Goal: Task Accomplishment & Management: Use online tool/utility

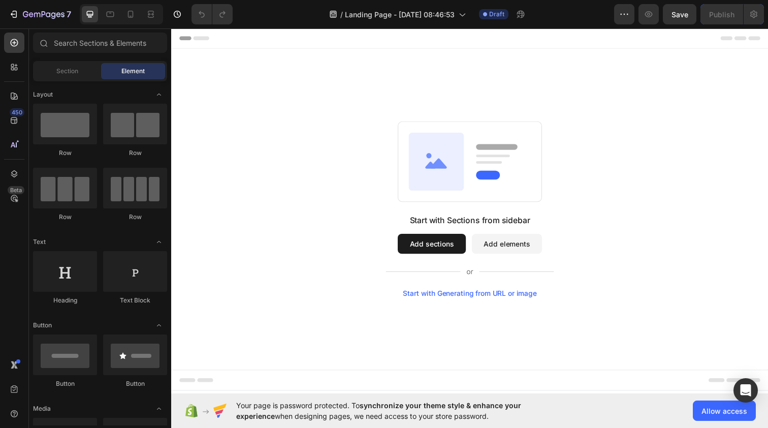
click at [454, 299] on div "Start with Generating from URL or image" at bounding box center [476, 299] width 137 height 8
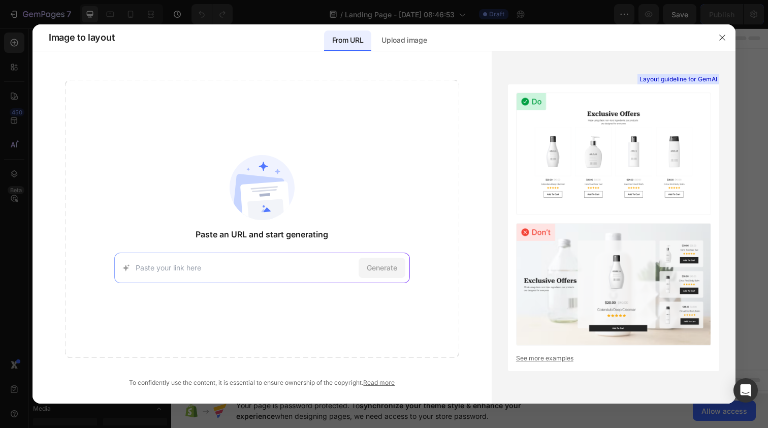
click at [293, 269] on input at bounding box center [245, 267] width 219 height 11
paste input "[URL][DOMAIN_NAME]"
type input "[URL][DOMAIN_NAME]"
click at [381, 269] on span "Generate" at bounding box center [382, 267] width 30 height 11
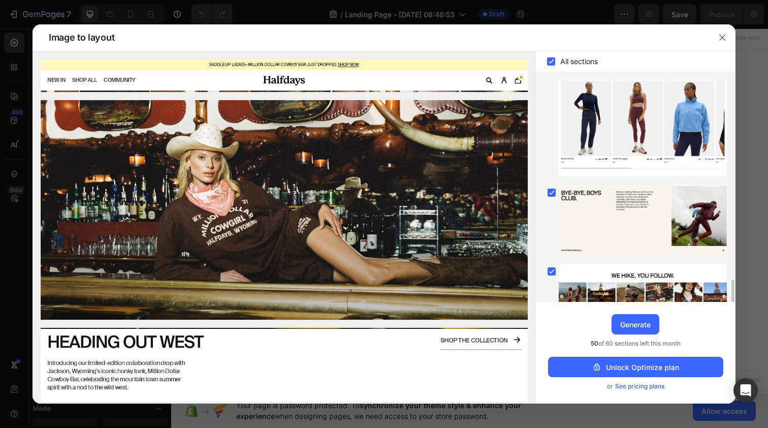
scroll to position [475, 0]
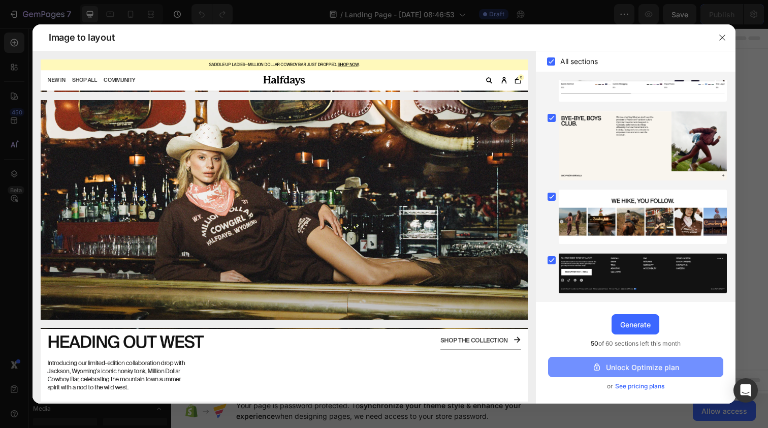
click at [651, 368] on div "Unlock Optimize plan" at bounding box center [635, 367] width 87 height 11
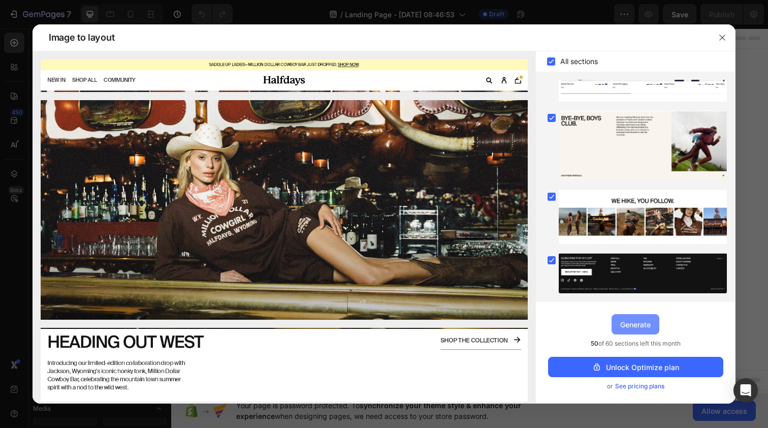
click at [636, 329] on div "Generate" at bounding box center [635, 324] width 30 height 11
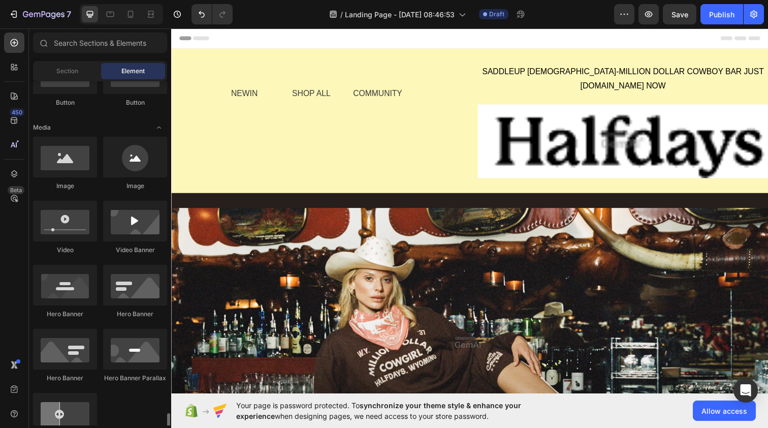
scroll to position [0, 0]
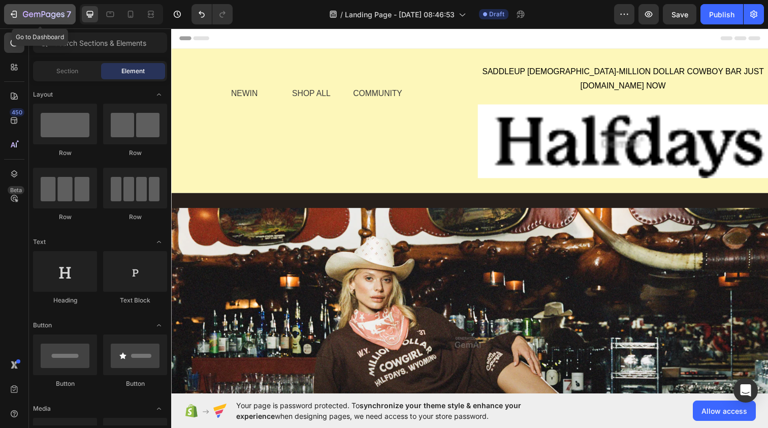
click at [14, 16] on icon "button" at bounding box center [14, 14] width 10 height 10
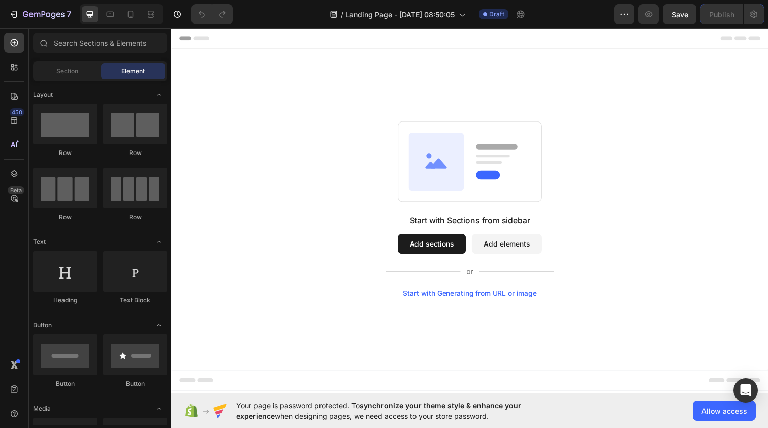
click at [421, 298] on div "Start with Generating from URL or image" at bounding box center [476, 299] width 137 height 8
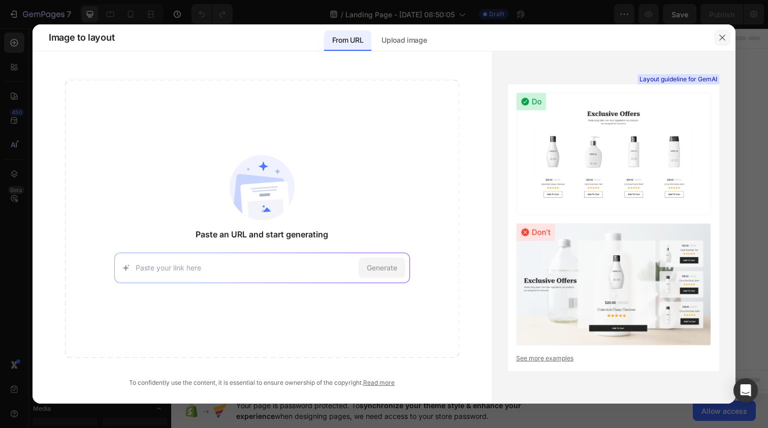
click at [721, 37] on icon "button" at bounding box center [723, 38] width 8 height 8
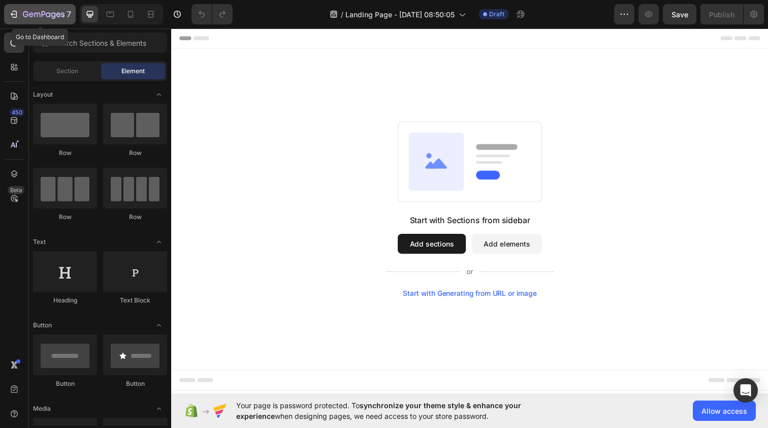
click at [15, 12] on icon "button" at bounding box center [14, 14] width 10 height 10
click at [443, 300] on div "Start with Generating from URL or image" at bounding box center [476, 299] width 137 height 8
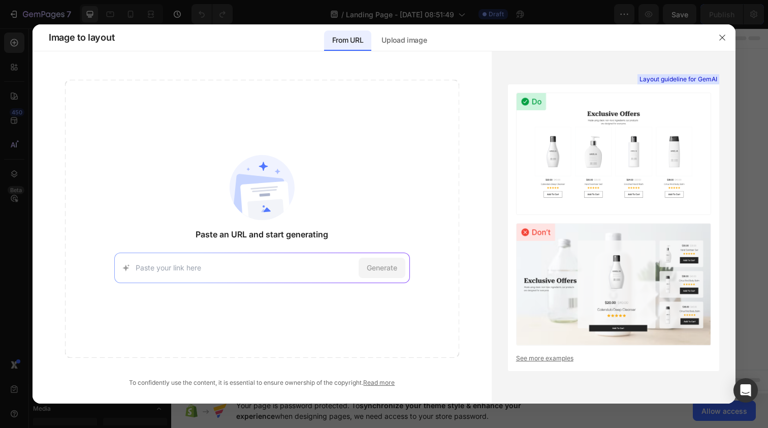
click at [324, 269] on input at bounding box center [245, 267] width 219 height 11
click at [267, 266] on input at bounding box center [245, 267] width 219 height 11
paste input "[URL][DOMAIN_NAME]"
type input "[URL][DOMAIN_NAME]"
click at [382, 269] on span "Generate" at bounding box center [382, 267] width 30 height 11
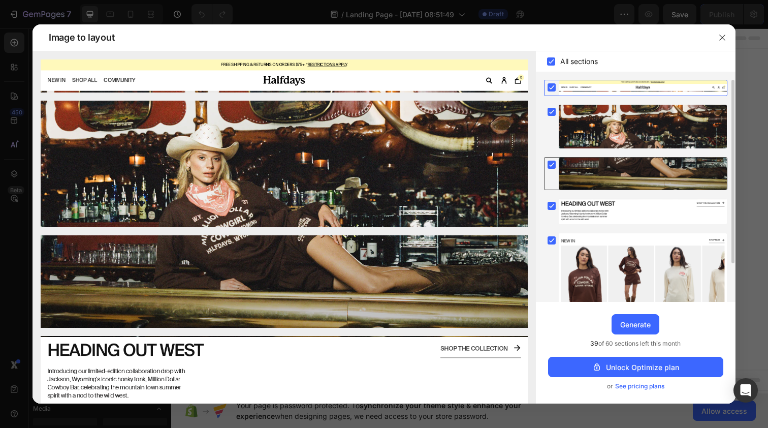
click at [552, 166] on icon at bounding box center [552, 165] width 5 height 4
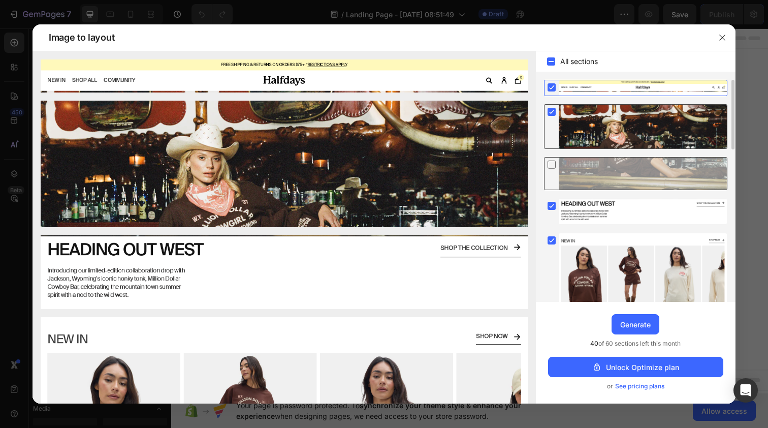
click at [552, 112] on icon at bounding box center [552, 112] width 5 height 4
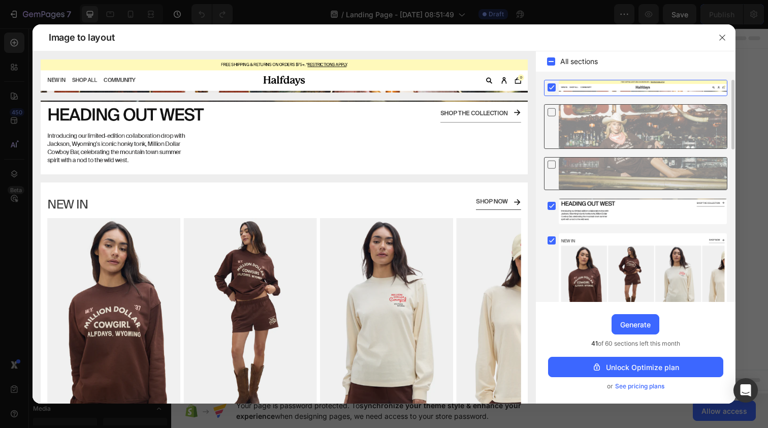
click at [552, 112] on icon at bounding box center [552, 112] width 10 height 11
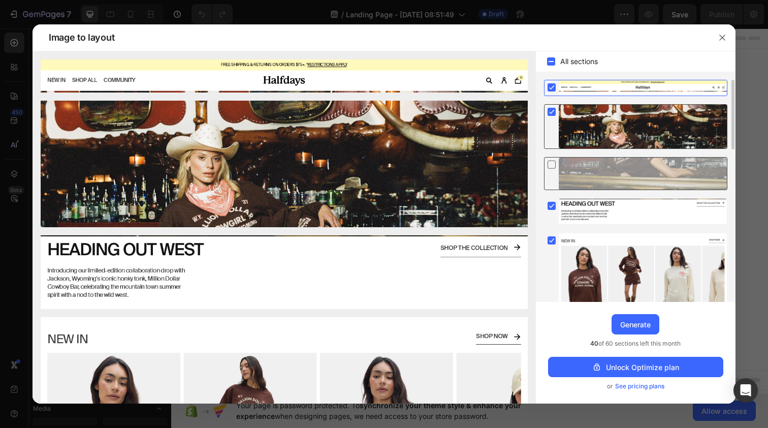
click at [555, 165] on icon at bounding box center [552, 165] width 8 height 8
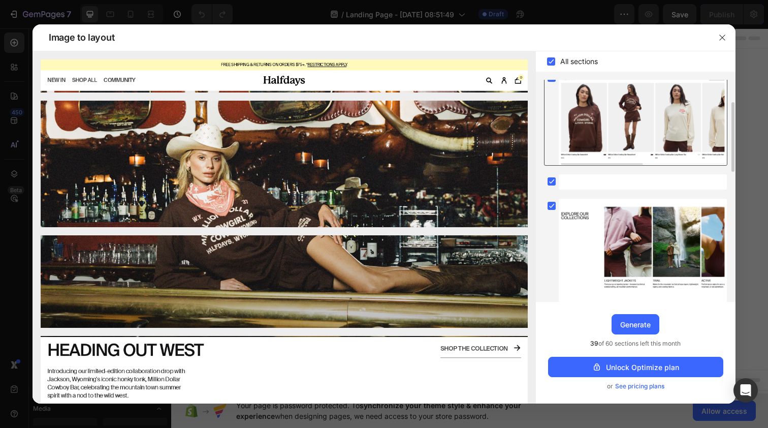
scroll to position [117, 0]
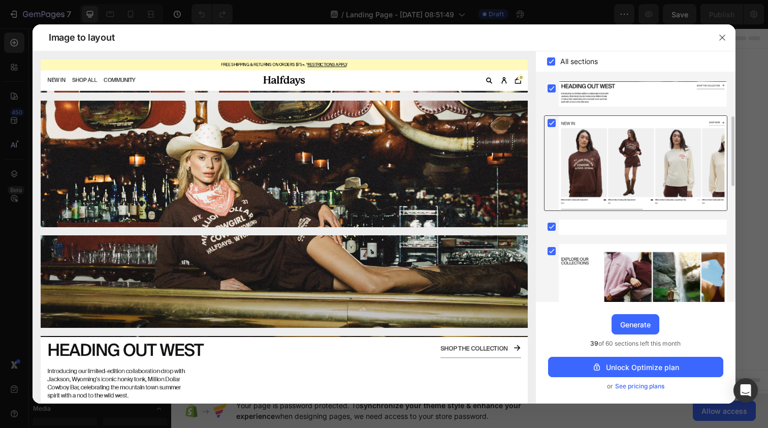
click at [552, 123] on icon at bounding box center [552, 123] width 5 height 4
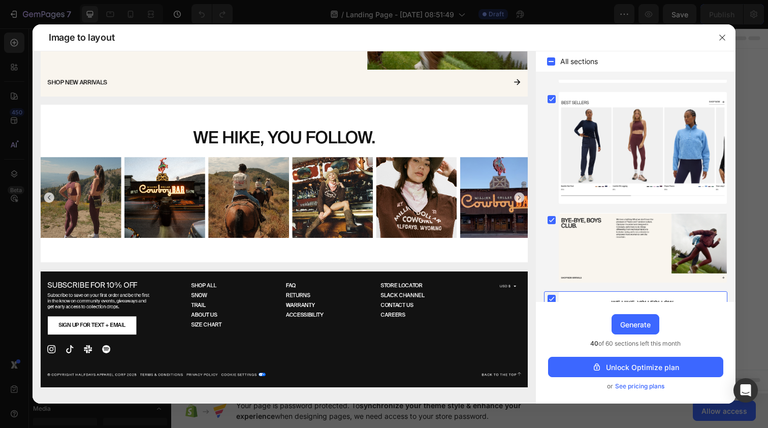
scroll to position [484, 0]
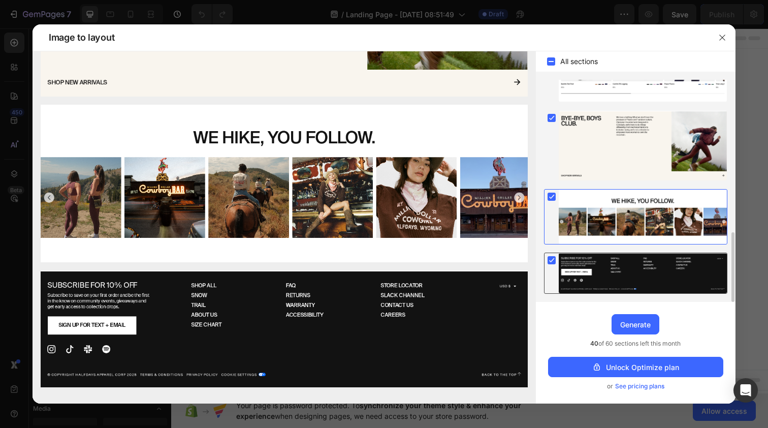
click at [640, 274] on div at bounding box center [643, 273] width 168 height 41
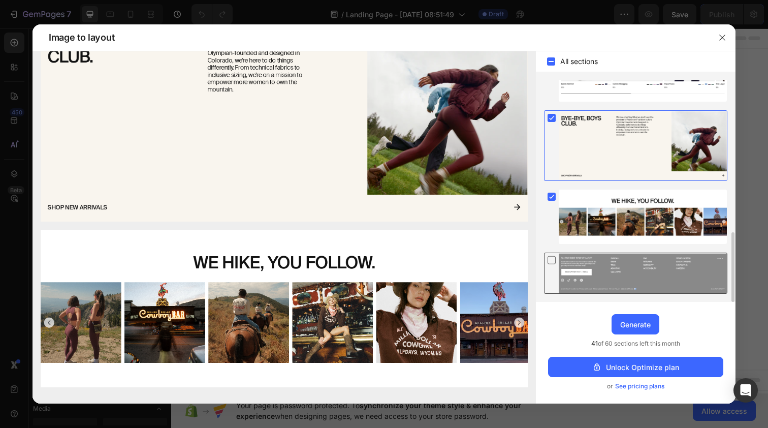
click at [551, 260] on icon at bounding box center [552, 260] width 10 height 11
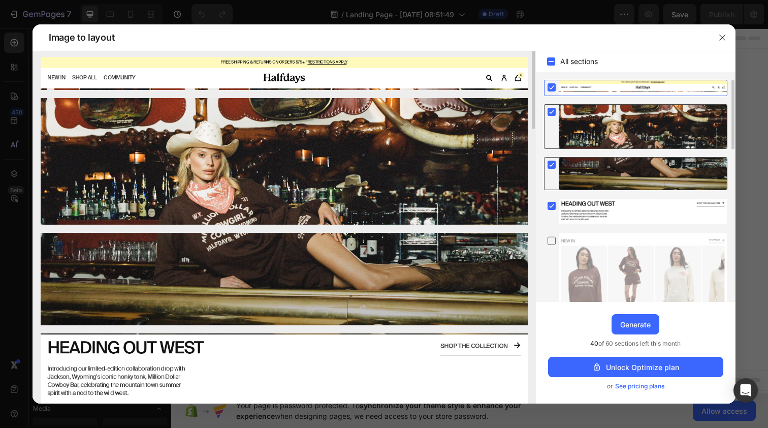
scroll to position [0, 0]
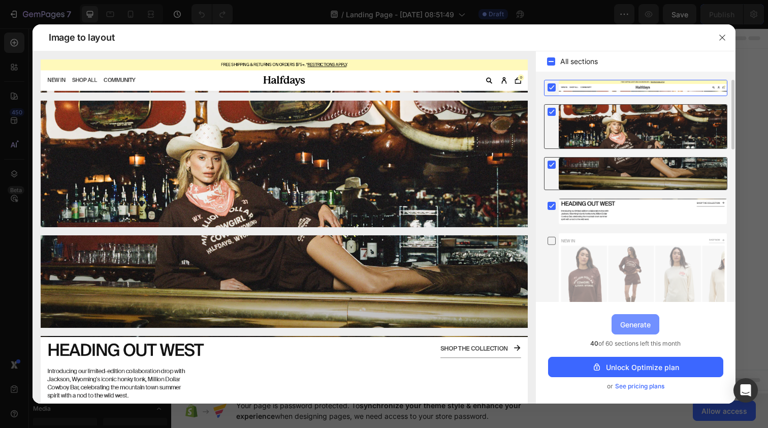
click at [646, 328] on div "Generate" at bounding box center [635, 324] width 30 height 11
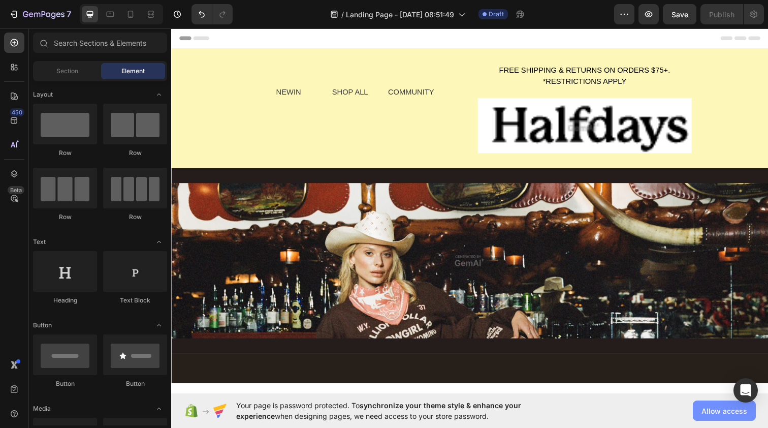
click at [720, 412] on span "Allow access" at bounding box center [725, 411] width 46 height 11
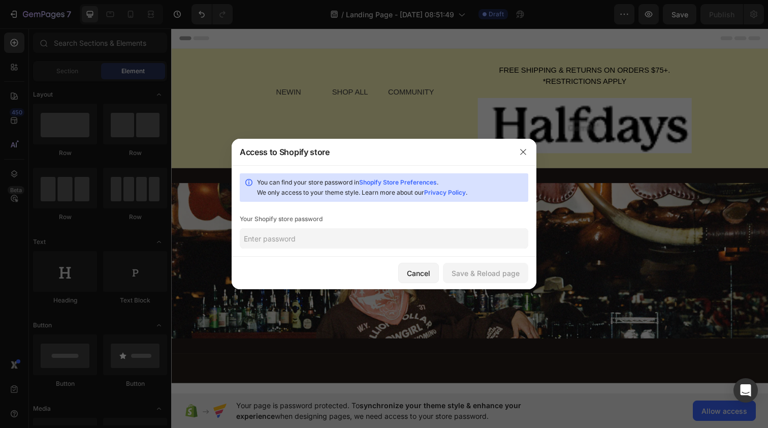
click at [351, 237] on input "text" at bounding box center [384, 238] width 289 height 20
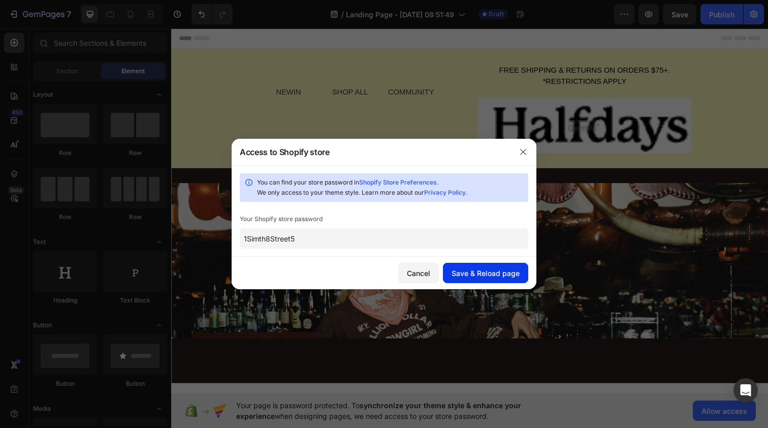
click at [489, 274] on div "Save & Reload page" at bounding box center [486, 273] width 68 height 11
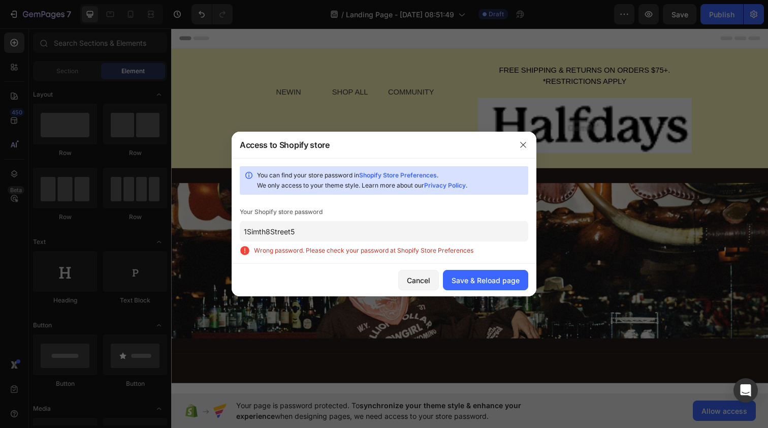
click at [434, 230] on input "1Simth8Street5" at bounding box center [384, 231] width 289 height 20
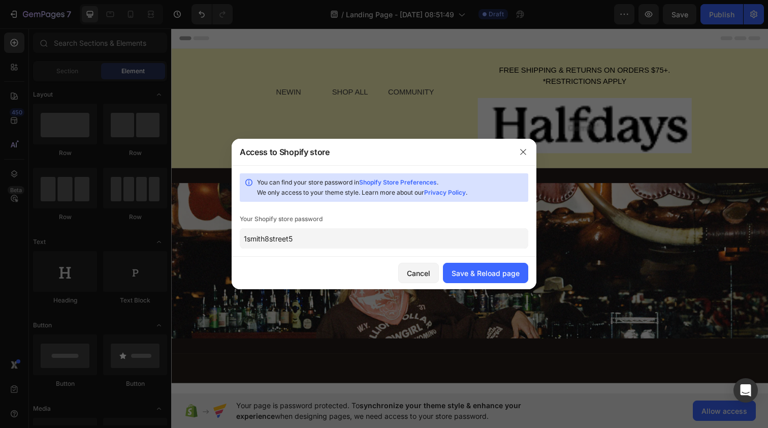
type input "1smith8street5"
click at [492, 280] on button "Save & Reload page" at bounding box center [485, 273] width 85 height 20
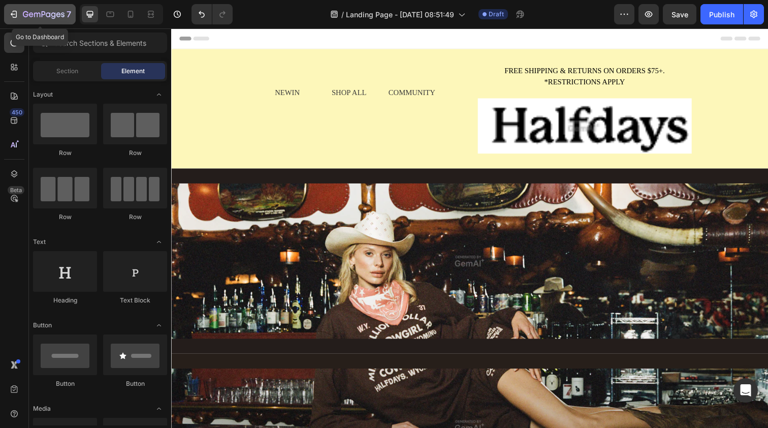
click at [17, 16] on icon "button" at bounding box center [15, 14] width 5 height 7
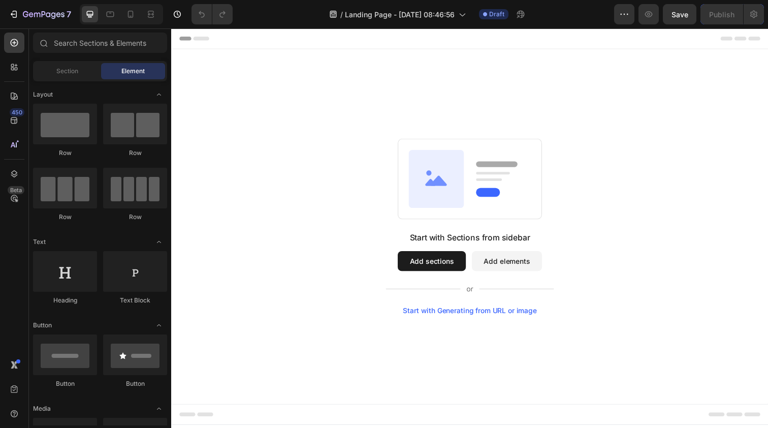
click at [444, 266] on button "Add sections" at bounding box center [437, 266] width 70 height 20
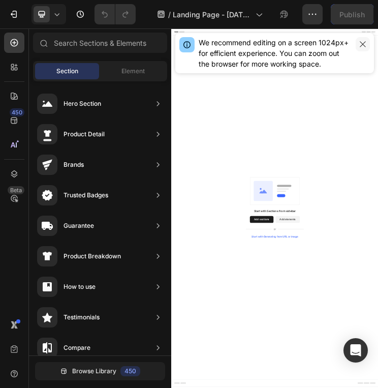
click at [363, 43] on icon "button" at bounding box center [363, 44] width 8 height 8
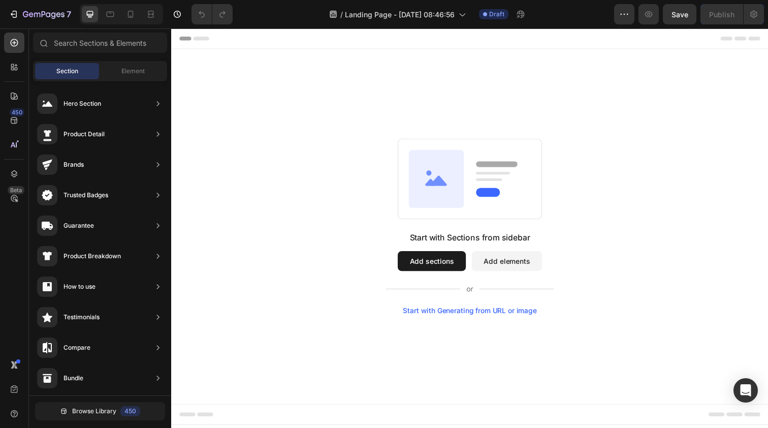
click at [442, 271] on button "Add sections" at bounding box center [437, 266] width 70 height 20
click at [157, 43] on input "text" at bounding box center [100, 43] width 134 height 20
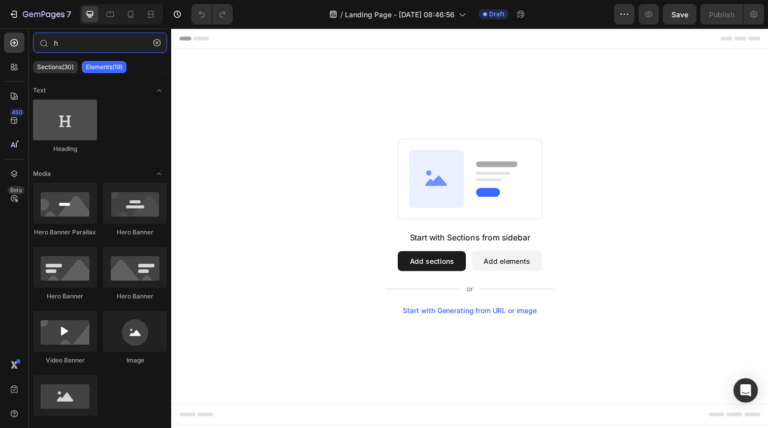
type input "h"
click at [83, 131] on div at bounding box center [65, 120] width 64 height 41
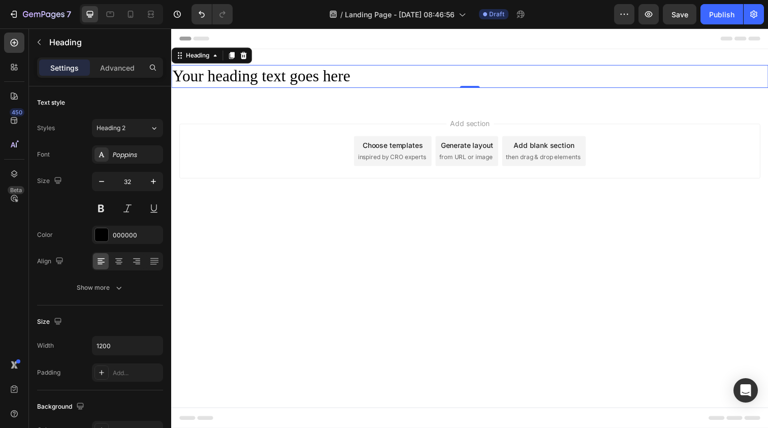
click at [361, 76] on h2 "Your heading text goes here" at bounding box center [476, 77] width 610 height 23
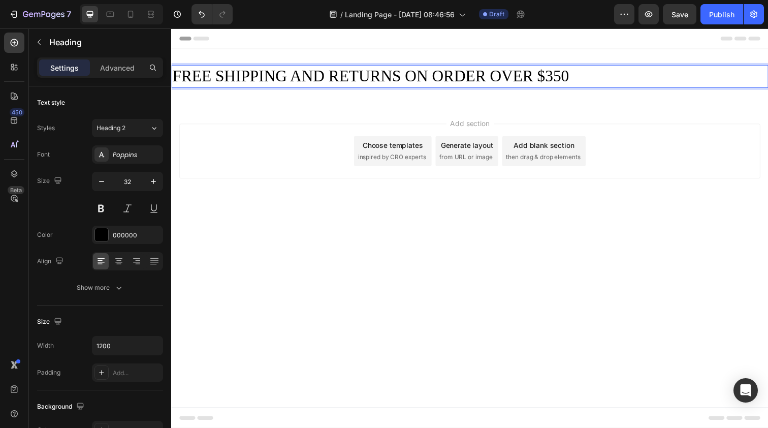
click at [284, 202] on div "Add section Choose templates inspired by CRO experts Generate layout from URL o…" at bounding box center [476, 167] width 610 height 125
click at [299, 81] on p "FREE SHIPPING AND RETURNS ON ORDER OVER $350" at bounding box center [476, 77] width 608 height 21
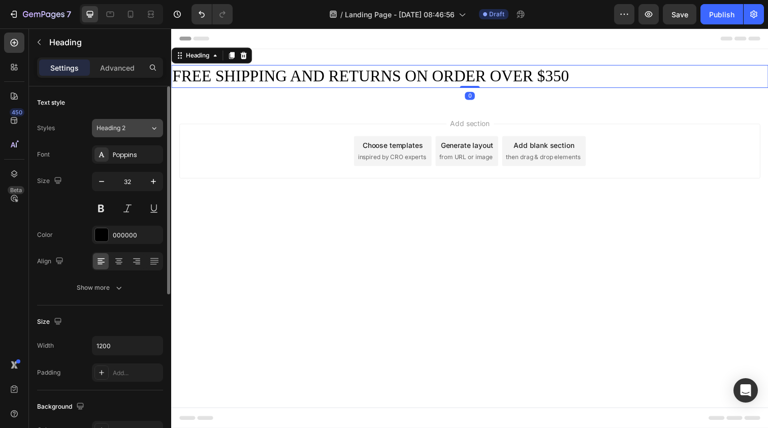
click at [135, 132] on div "Heading 2" at bounding box center [117, 127] width 41 height 9
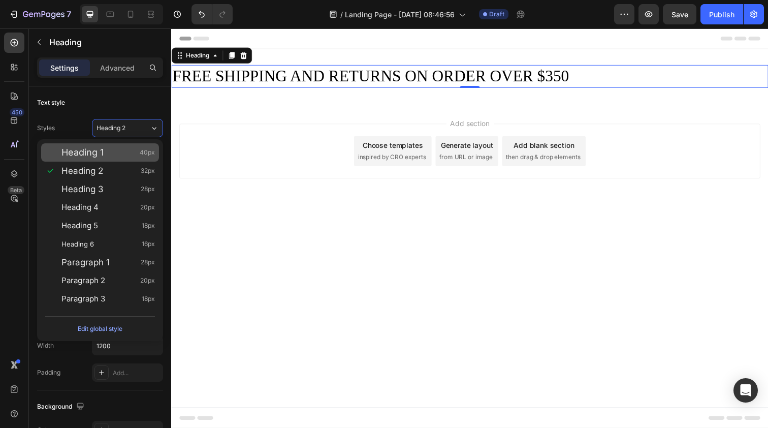
click at [119, 149] on div "Heading 1 40px" at bounding box center [108, 152] width 94 height 10
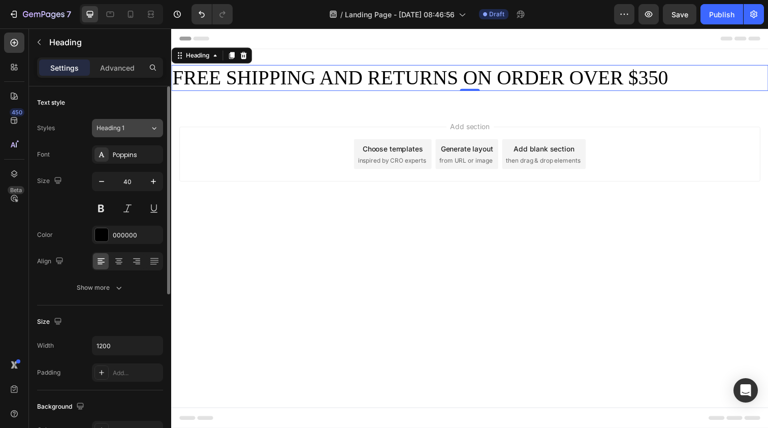
click at [142, 122] on button "Heading 1" at bounding box center [127, 128] width 71 height 18
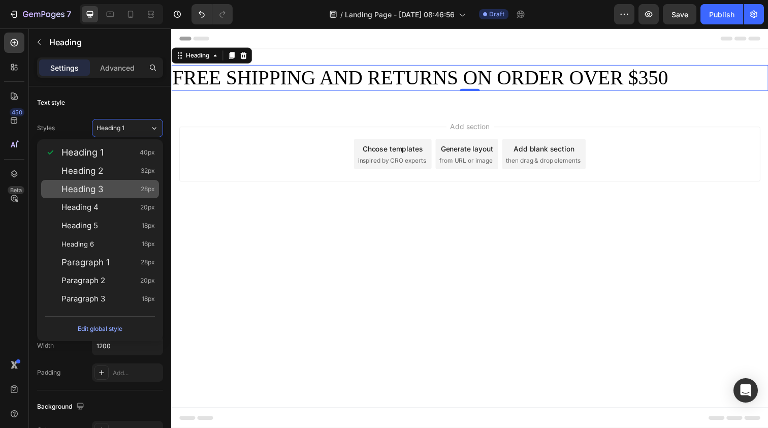
click at [124, 191] on div "Heading 3 28px" at bounding box center [108, 189] width 94 height 10
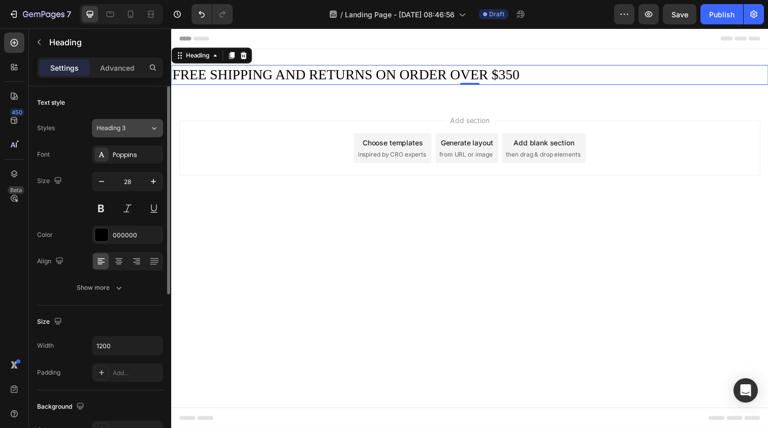
click at [139, 129] on div "Heading 3" at bounding box center [123, 127] width 53 height 9
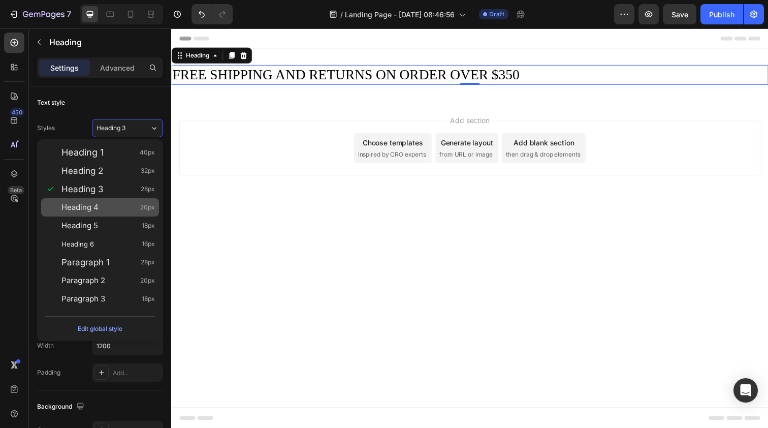
click at [107, 207] on div "Heading 4 20px" at bounding box center [108, 207] width 94 height 10
type input "20"
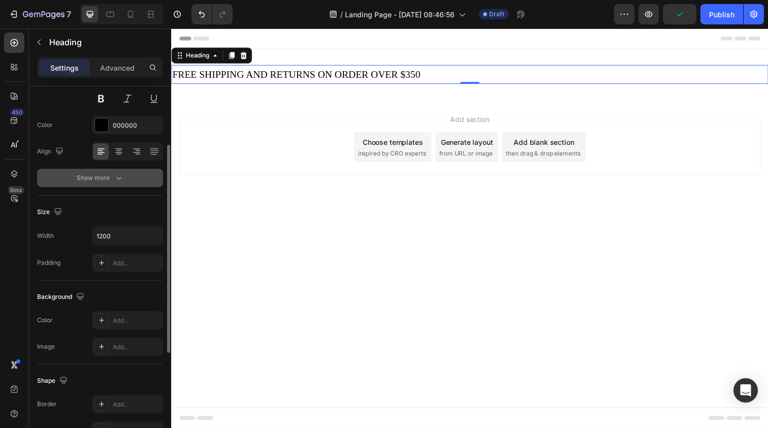
scroll to position [122, 0]
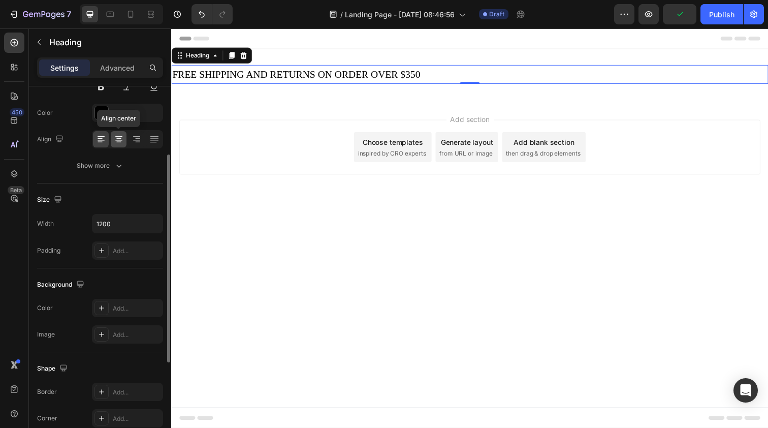
click at [121, 140] on icon at bounding box center [118, 140] width 7 height 1
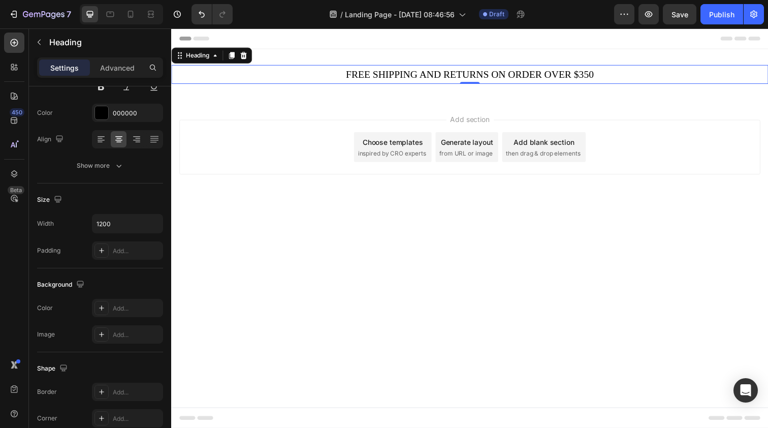
click at [317, 123] on div "Add section Choose templates inspired by CRO experts Generate layout from URL o…" at bounding box center [476, 149] width 594 height 56
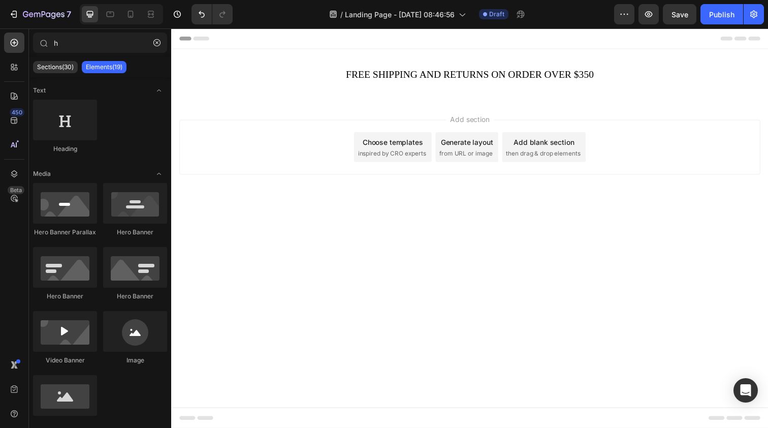
click at [747, 40] on icon at bounding box center [753, 39] width 12 height 4
click at [191, 41] on span "Header" at bounding box center [202, 39] width 22 height 10
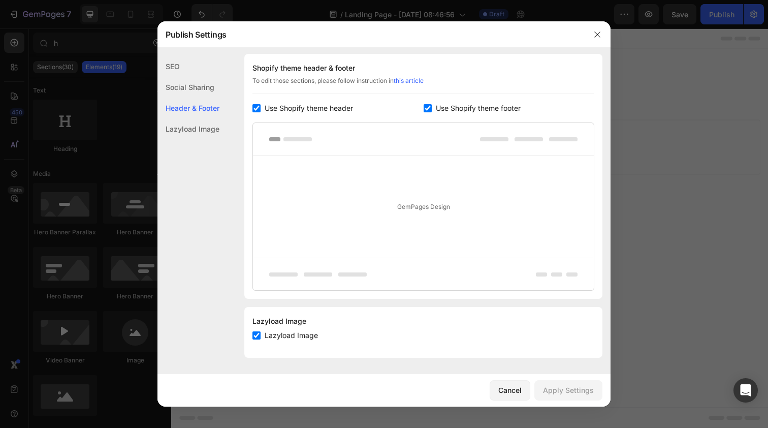
scroll to position [480, 0]
click at [304, 112] on span "Use Shopify theme header" at bounding box center [309, 108] width 88 height 12
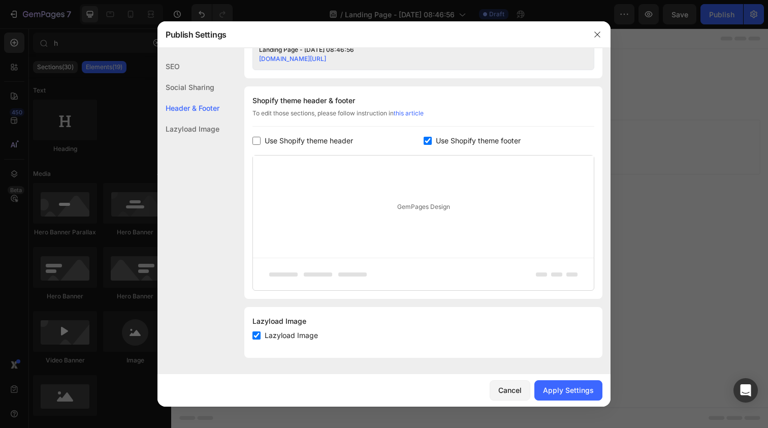
click at [255, 143] on input "checkbox" at bounding box center [257, 141] width 8 height 8
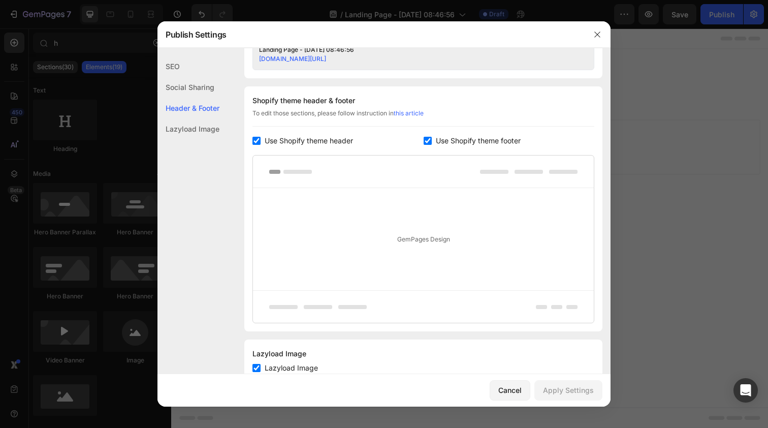
click at [262, 142] on label "Use Shopify theme header" at bounding box center [307, 141] width 92 height 12
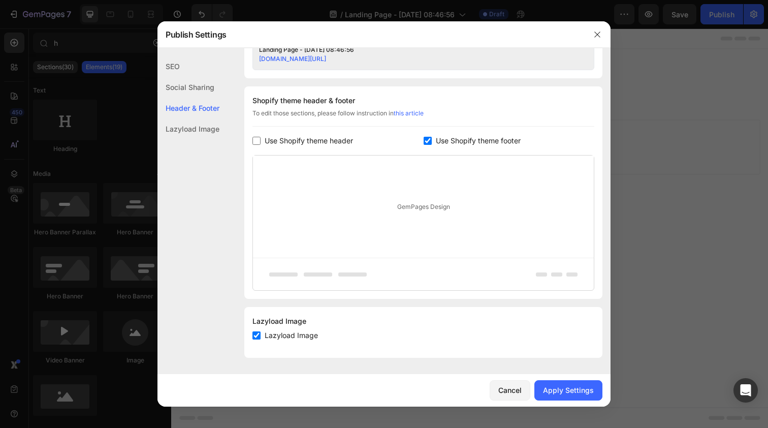
click at [262, 142] on label "Use Shopify theme header" at bounding box center [307, 141] width 92 height 12
checkbox input "true"
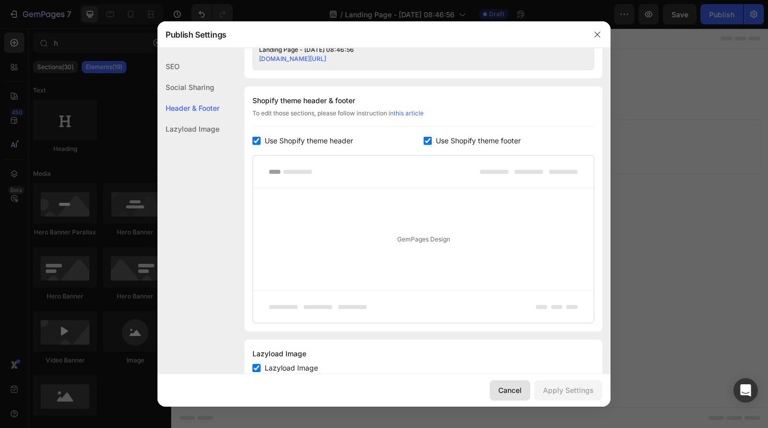
click at [514, 392] on div "Cancel" at bounding box center [510, 390] width 23 height 11
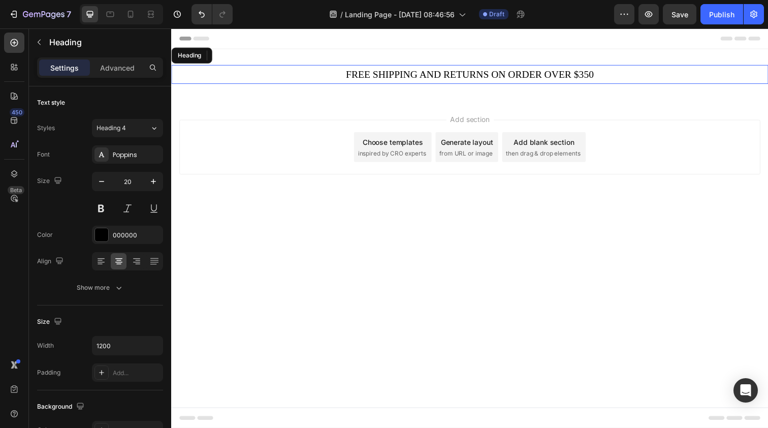
click at [212, 78] on p "FREE SHIPPING AND RETURNS ON ORDER OVER $350" at bounding box center [476, 75] width 608 height 17
click at [248, 55] on icon at bounding box center [245, 55] width 7 height 7
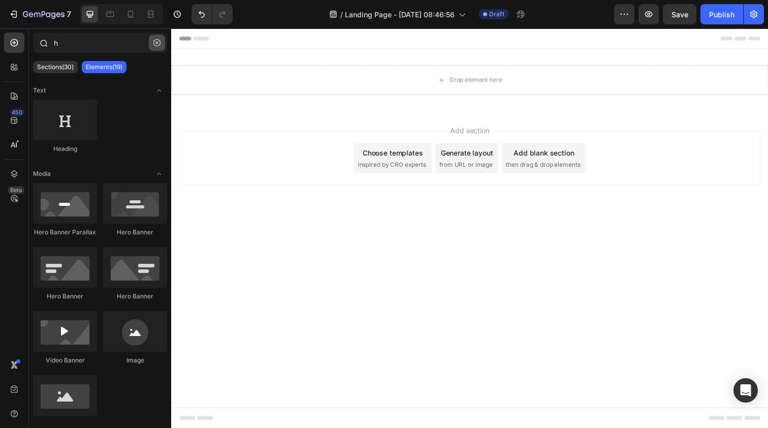
click at [161, 41] on button "button" at bounding box center [157, 43] width 16 height 16
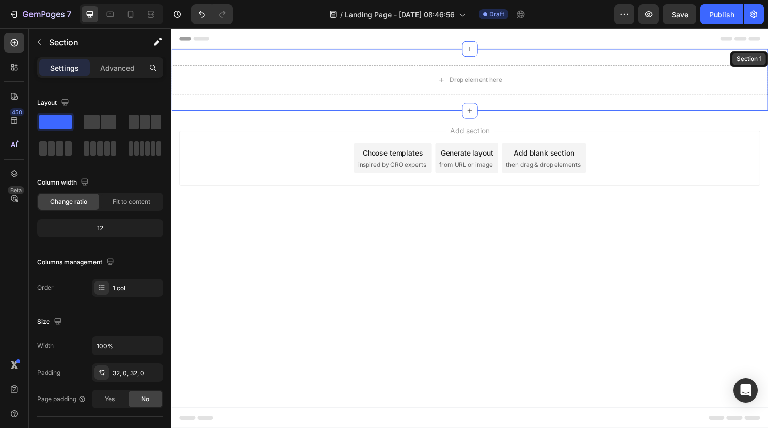
click at [765, 56] on div "Section 1" at bounding box center [761, 59] width 39 height 16
click at [768, 61] on icon at bounding box center [772, 59] width 8 height 8
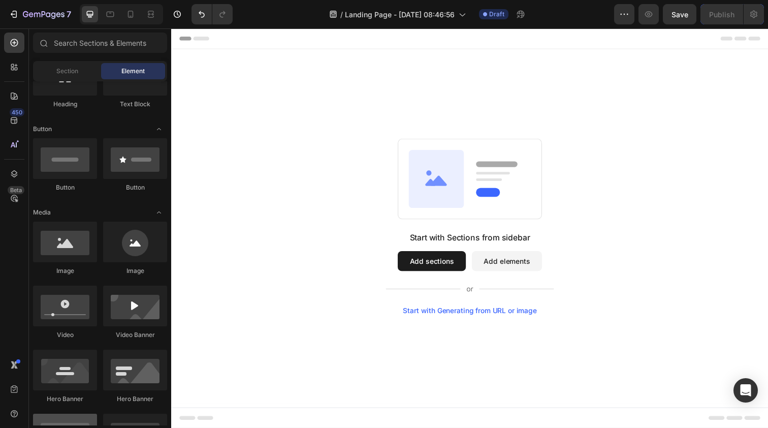
scroll to position [0, 0]
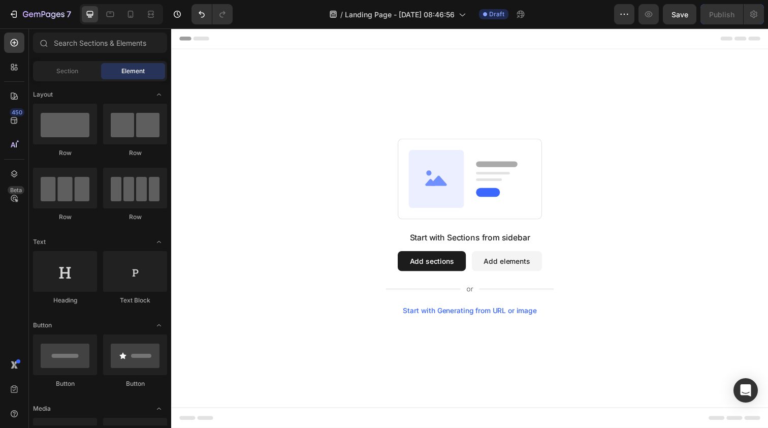
click at [491, 315] on div "Start with Generating from URL or image" at bounding box center [476, 317] width 137 height 8
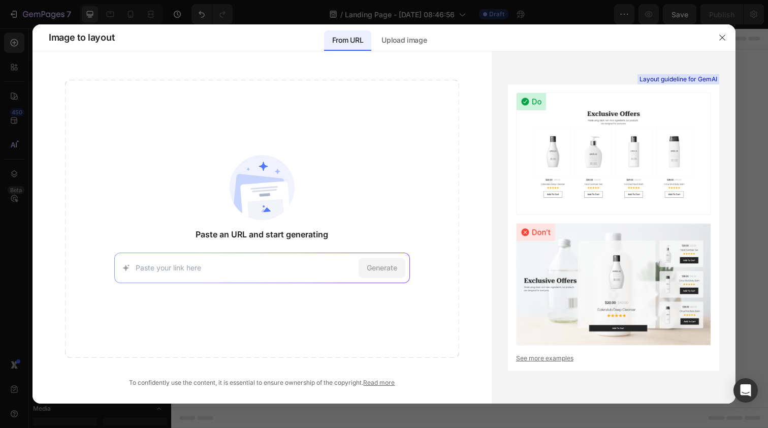
click at [311, 269] on input at bounding box center [245, 267] width 219 height 11
type input "[URL][DOMAIN_NAME]"
click at [374, 270] on span "Generate" at bounding box center [382, 267] width 30 height 11
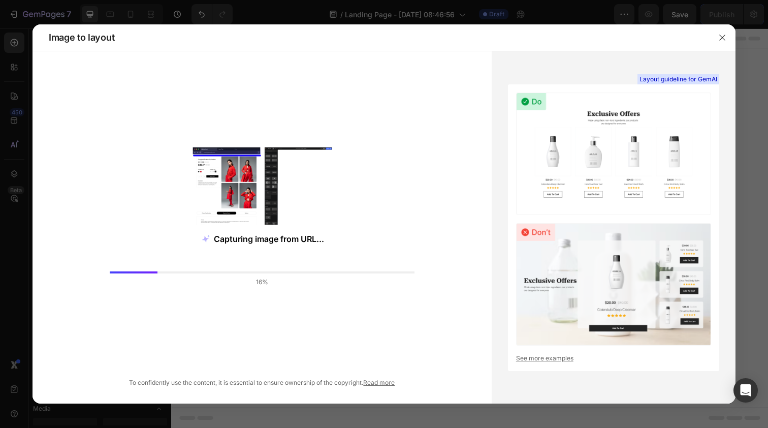
click at [548, 358] on link "See more examples" at bounding box center [613, 358] width 195 height 9
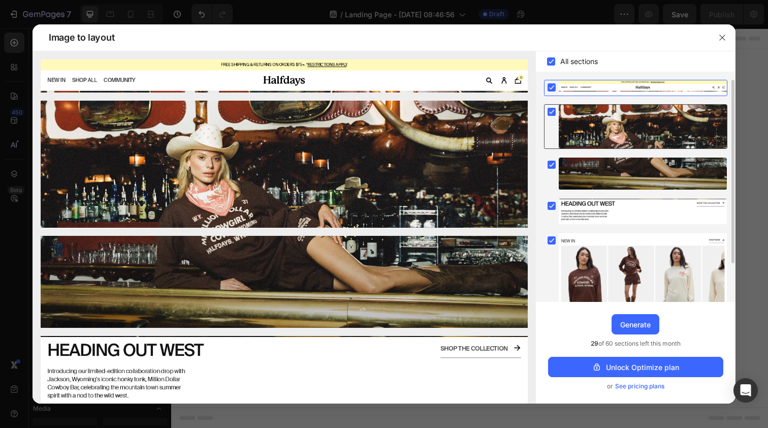
click at [553, 111] on icon at bounding box center [552, 112] width 5 height 4
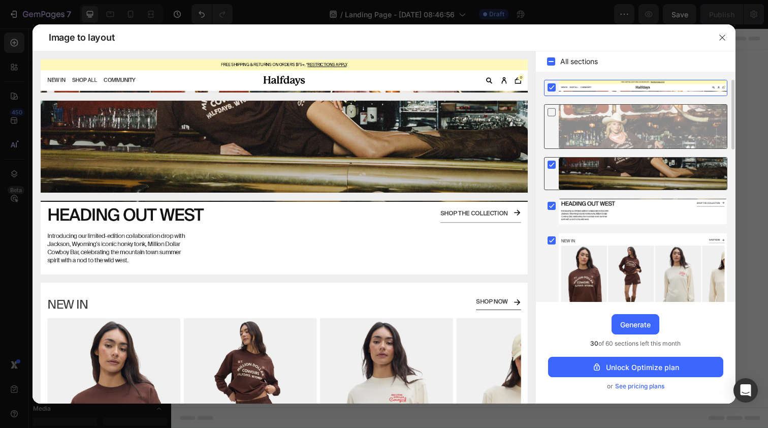
click at [554, 162] on rect at bounding box center [552, 165] width 8 height 8
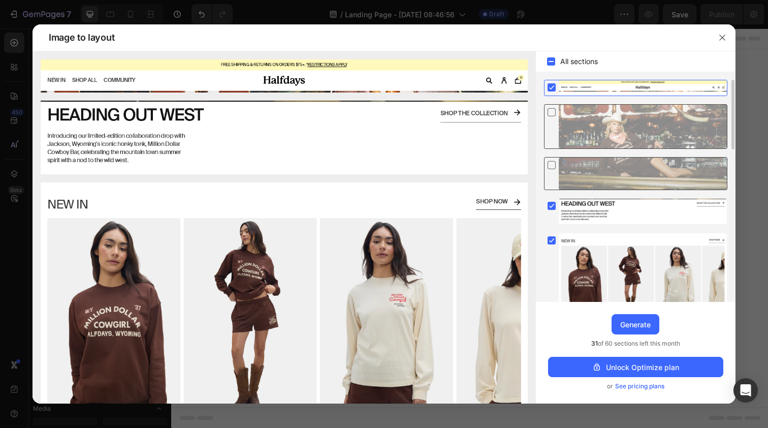
click at [552, 161] on icon at bounding box center [552, 165] width 10 height 11
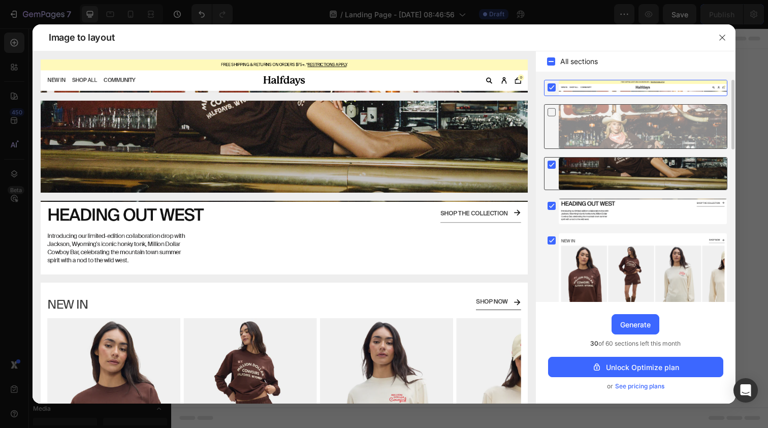
click at [553, 111] on icon at bounding box center [552, 112] width 10 height 11
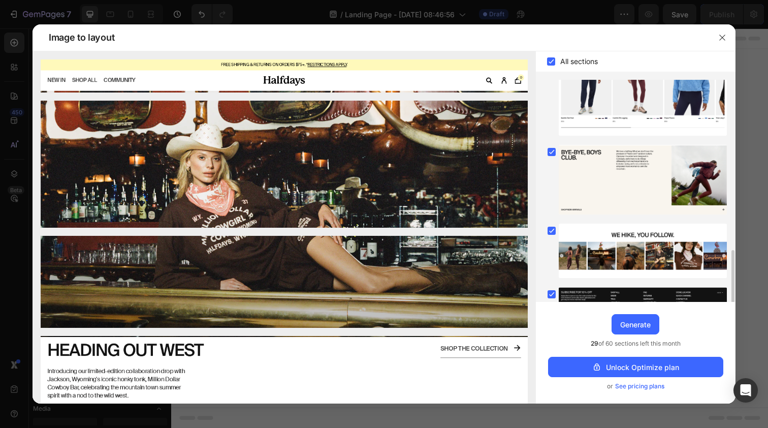
scroll to position [484, 0]
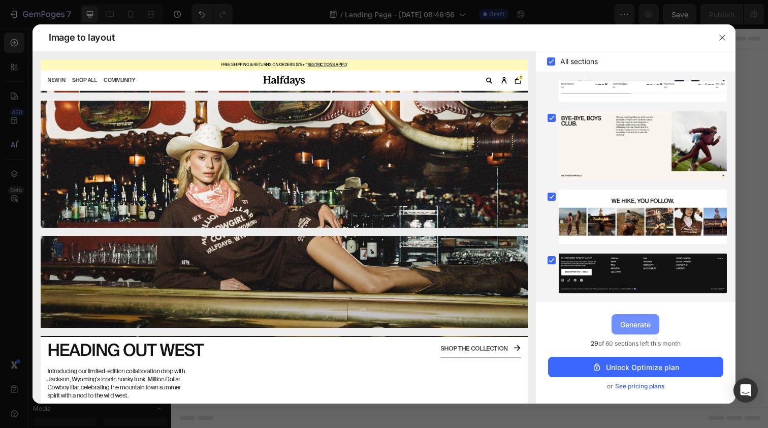
click at [637, 320] on div "Generate" at bounding box center [635, 324] width 30 height 11
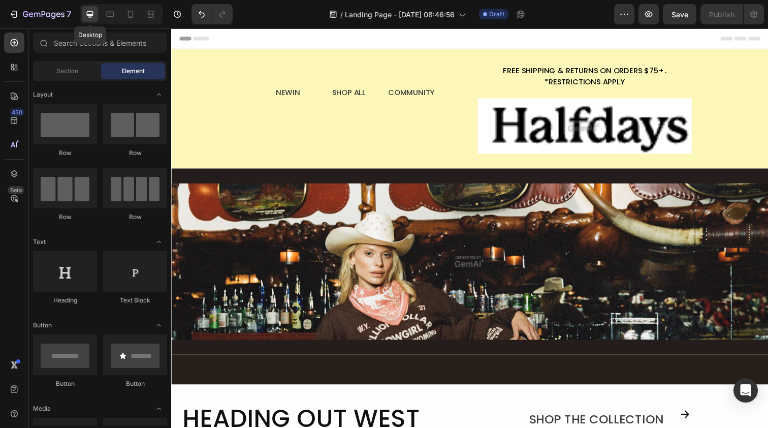
click at [93, 16] on icon at bounding box center [90, 14] width 10 height 10
click at [150, 15] on icon at bounding box center [149, 14] width 3 height 3
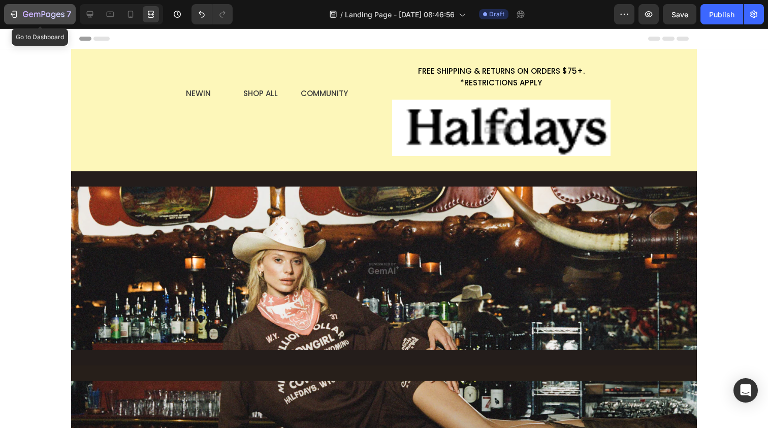
click at [18, 11] on icon "button" at bounding box center [14, 14] width 10 height 10
